Goal: Information Seeking & Learning: Learn about a topic

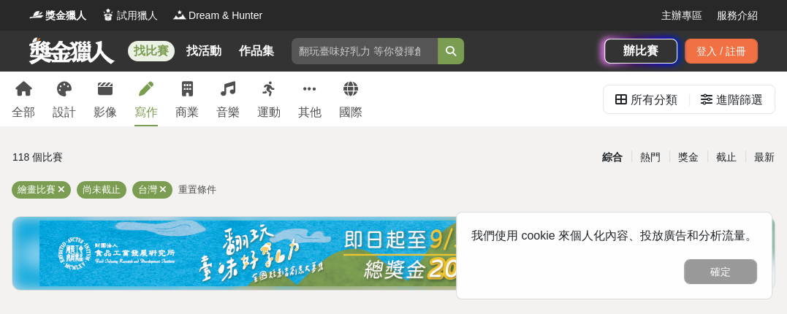
click at [142, 83] on icon at bounding box center [146, 89] width 15 height 15
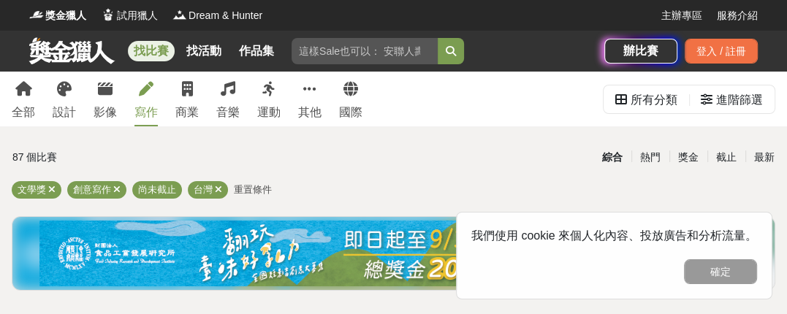
drag, startPoint x: 256, startPoint y: 196, endPoint x: 150, endPoint y: 150, distance: 115.5
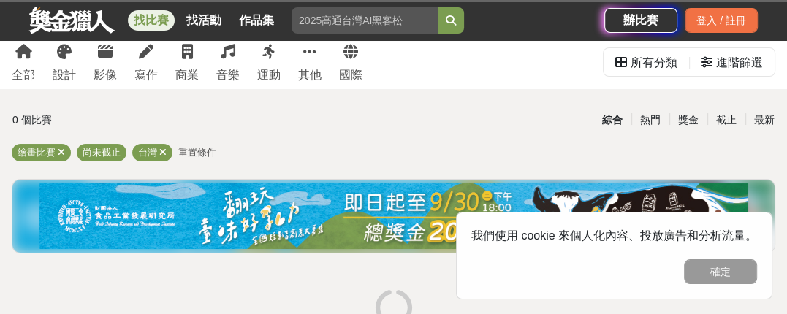
scroll to position [73, 0]
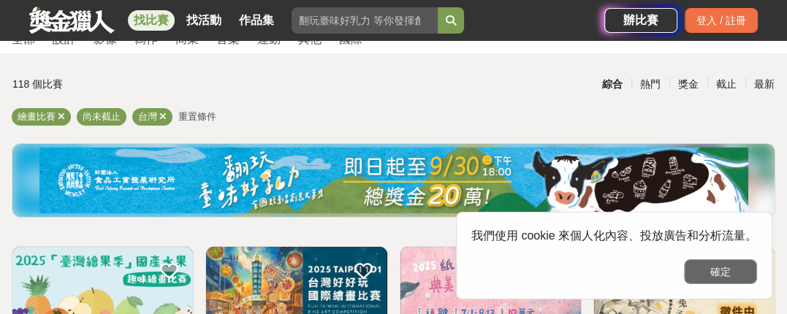
click at [717, 261] on button "確定" at bounding box center [720, 271] width 73 height 25
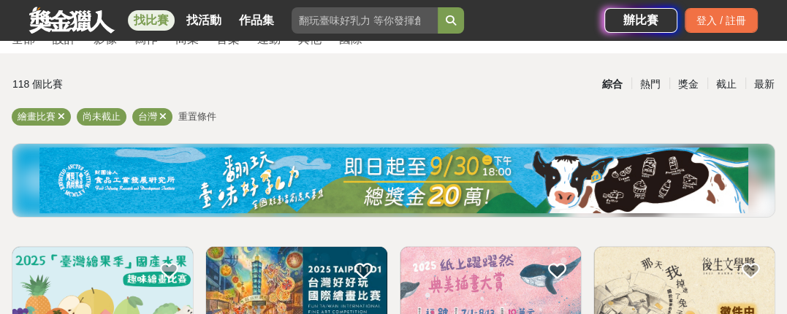
scroll to position [219, 0]
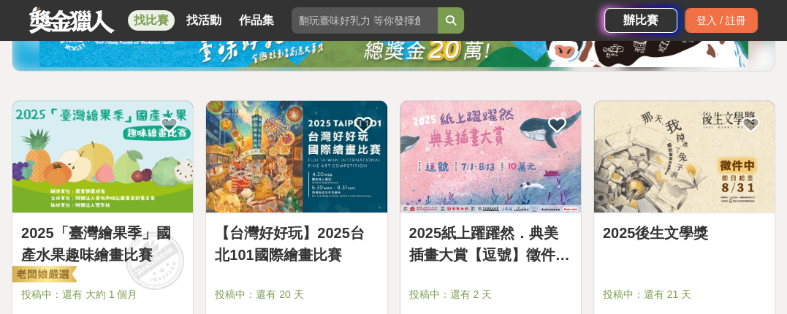
click at [666, 226] on link "2025後生文學獎" at bounding box center [684, 233] width 163 height 22
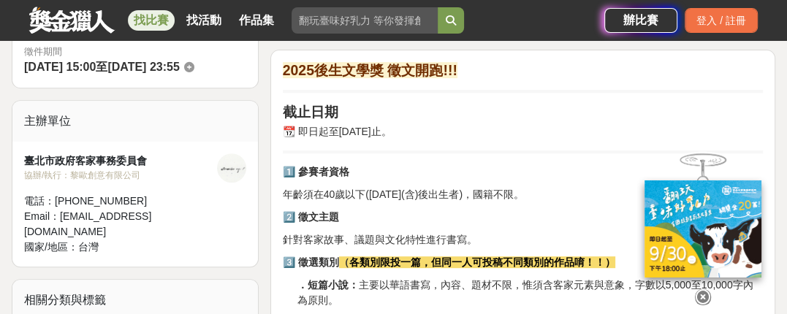
scroll to position [511, 0]
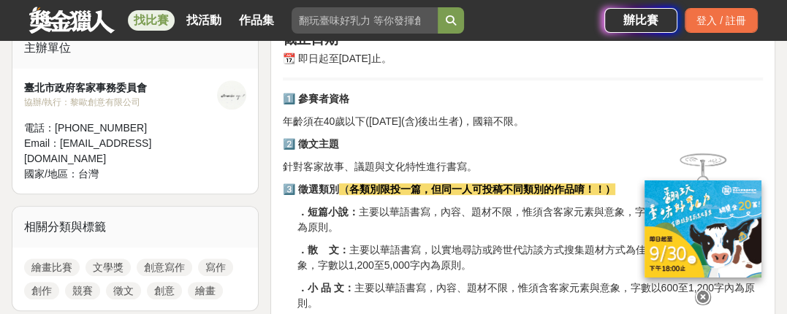
click at [696, 282] on div at bounding box center [703, 294] width 146 height 25
click at [700, 290] on icon at bounding box center [703, 297] width 16 height 16
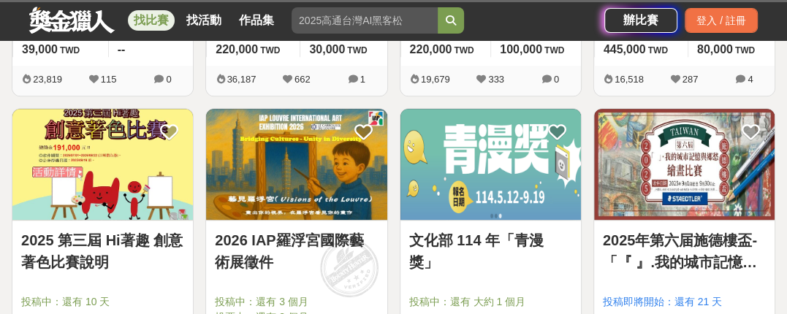
scroll to position [219, 0]
